Goal: Transaction & Acquisition: Book appointment/travel/reservation

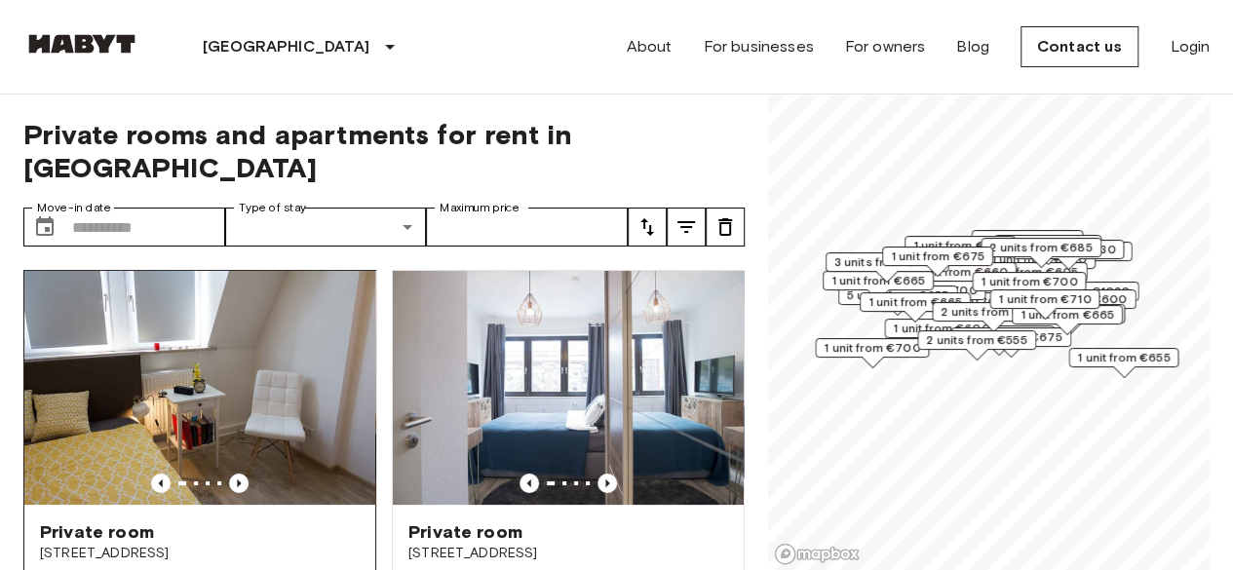
click at [214, 333] on img at bounding box center [199, 388] width 351 height 234
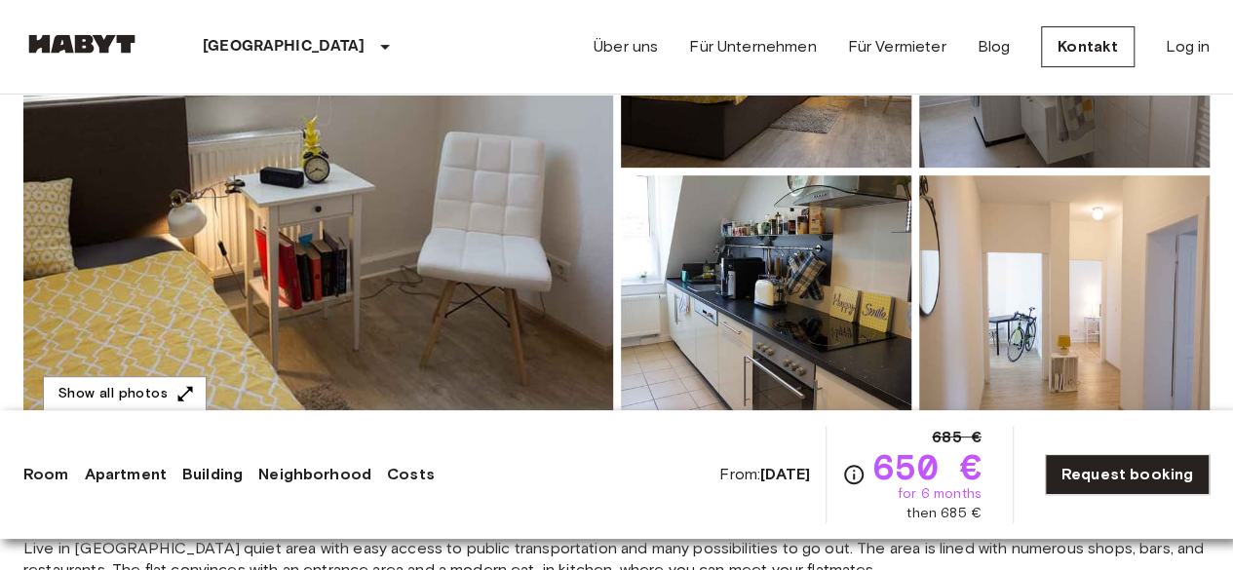
scroll to position [390, 0]
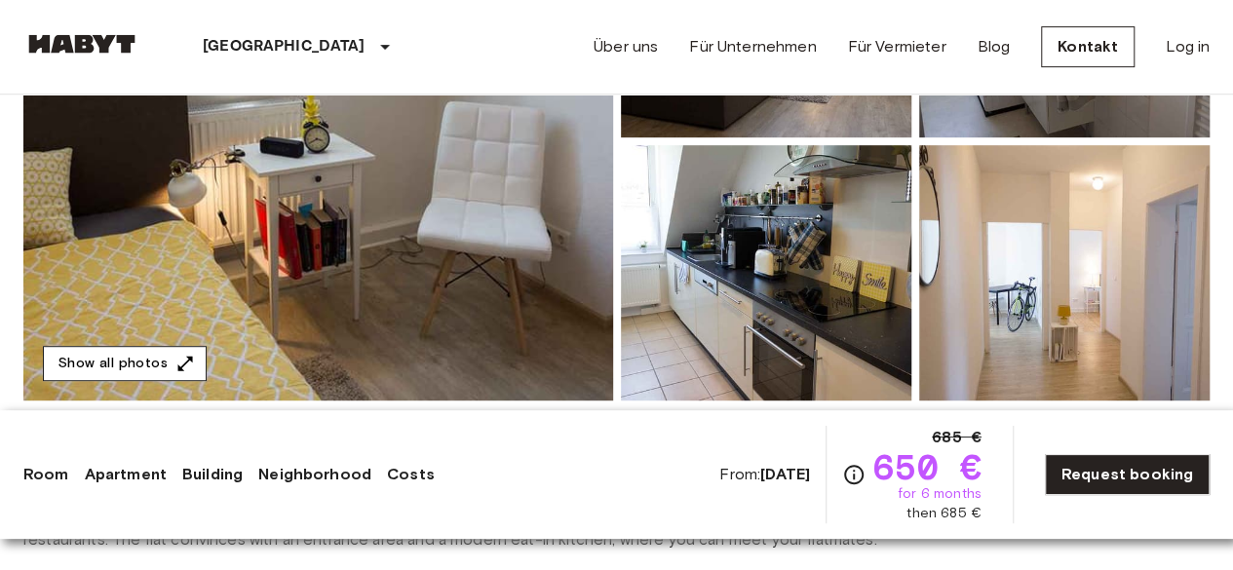
click at [163, 346] on button "Show all photos" at bounding box center [125, 364] width 164 height 36
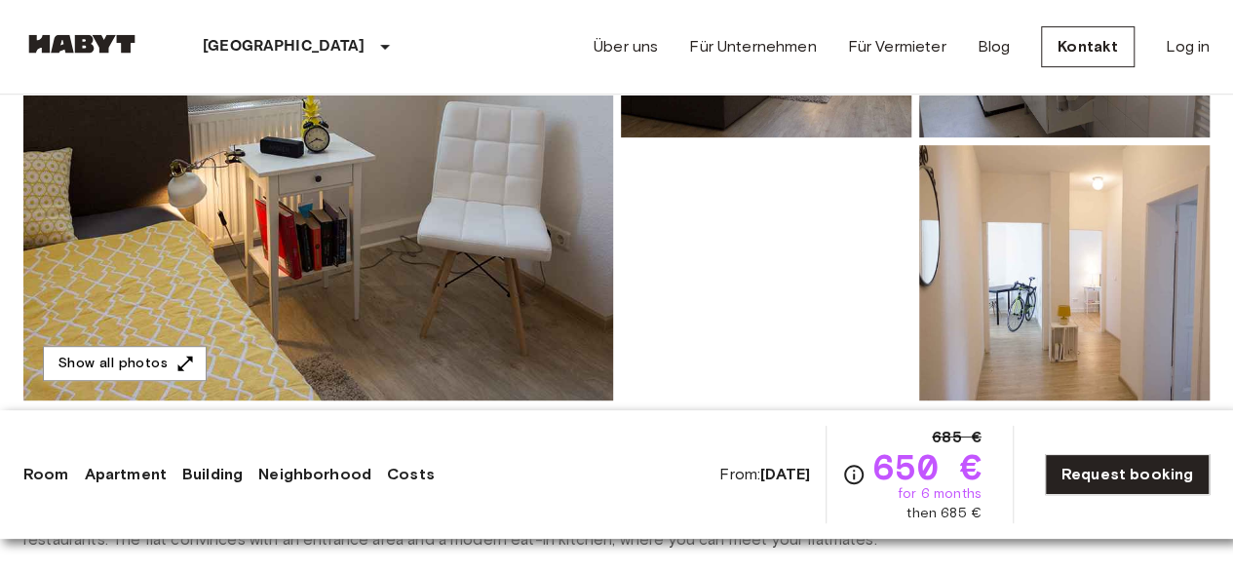
scroll to position [0, 0]
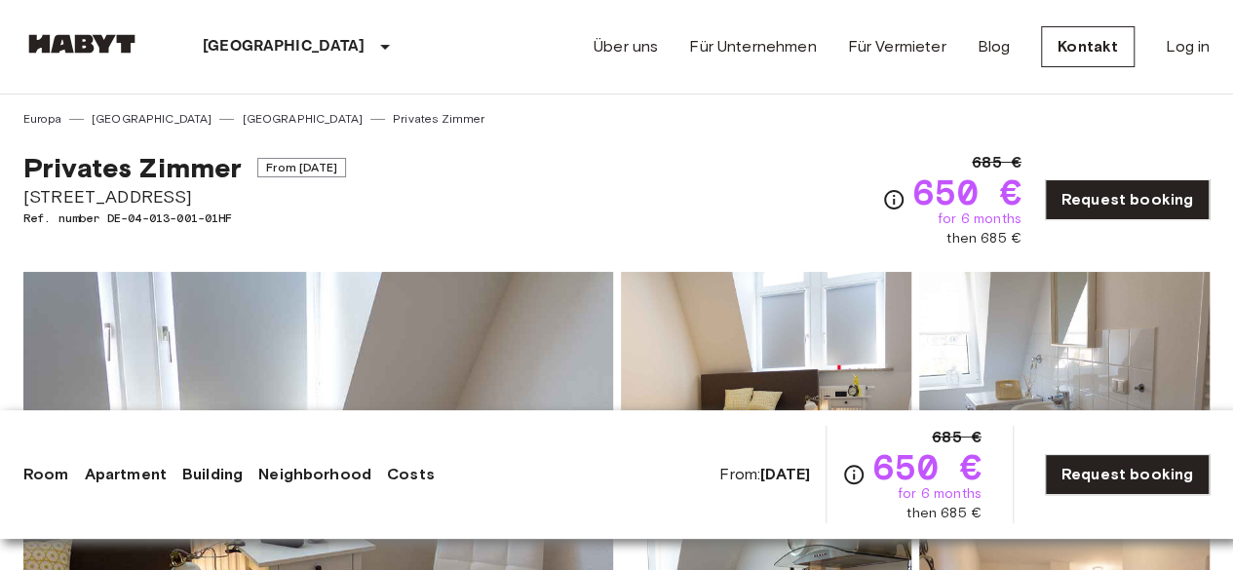
drag, startPoint x: 187, startPoint y: 201, endPoint x: 13, endPoint y: 191, distance: 174.7
copy span "Freiligrathstraße 54"
